Goal: Information Seeking & Learning: Learn about a topic

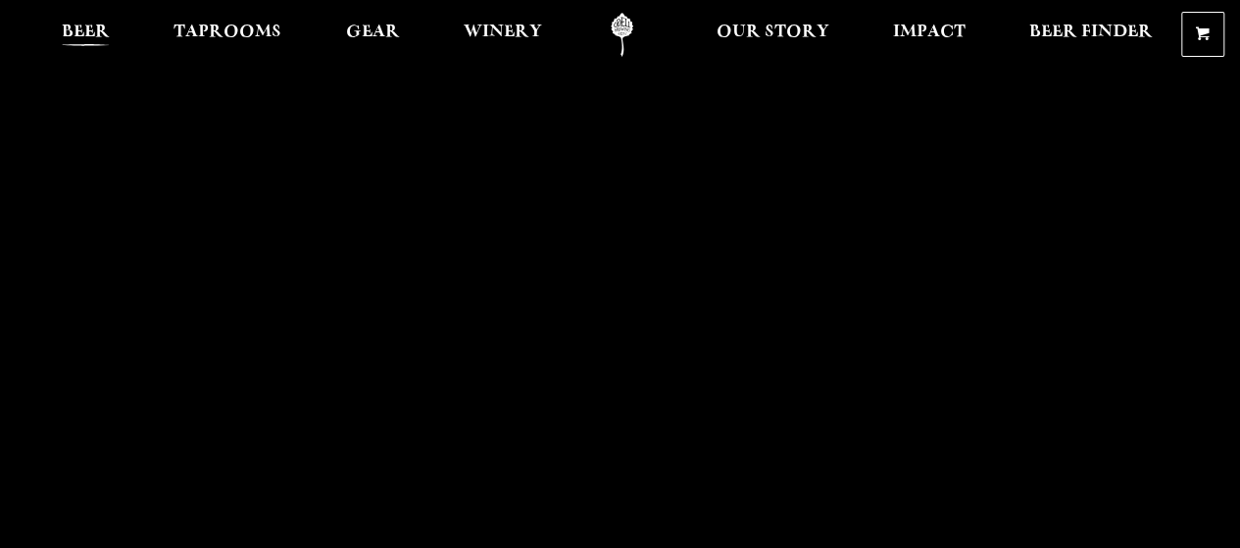
click at [103, 32] on span "Beer" at bounding box center [86, 33] width 48 height 16
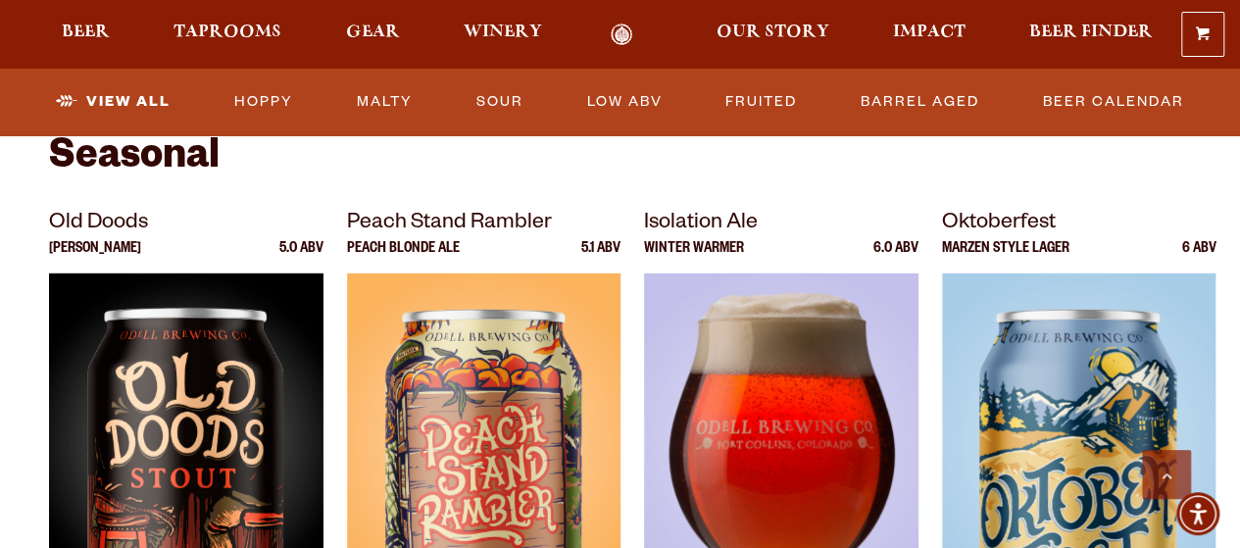
scroll to position [2668, 0]
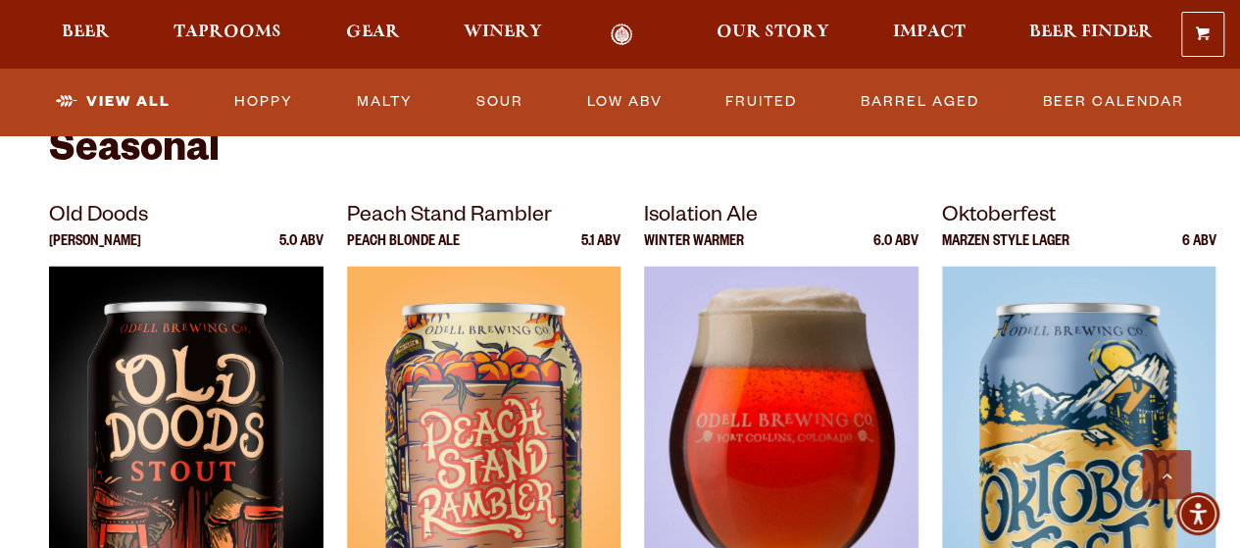
click at [780, 346] on div at bounding box center [781, 512] width 274 height 490
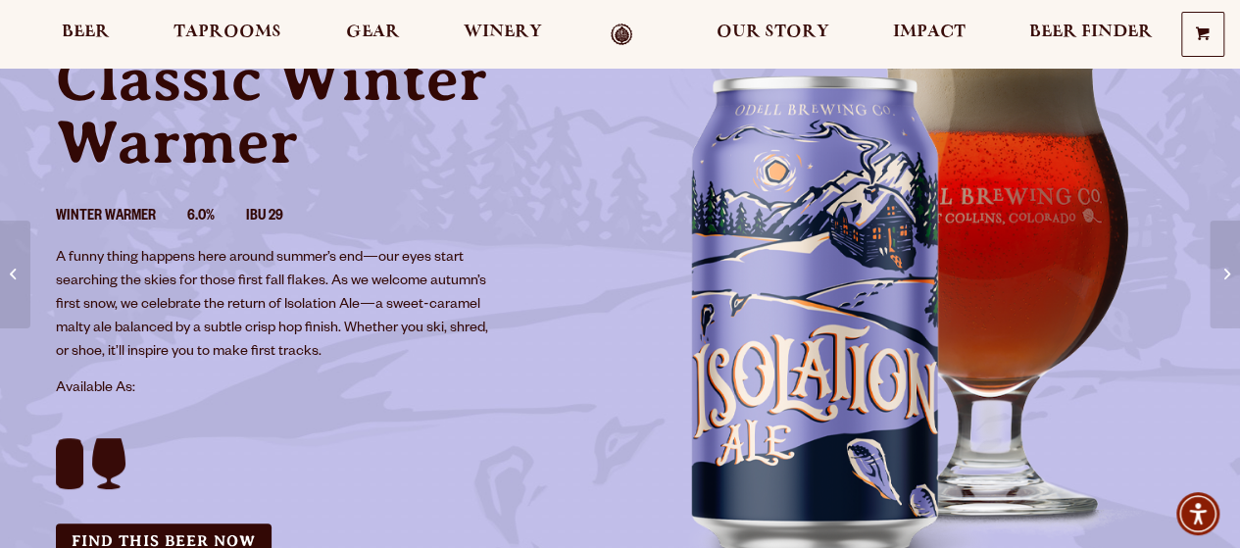
scroll to position [197, 0]
